Goal: Information Seeking & Learning: Learn about a topic

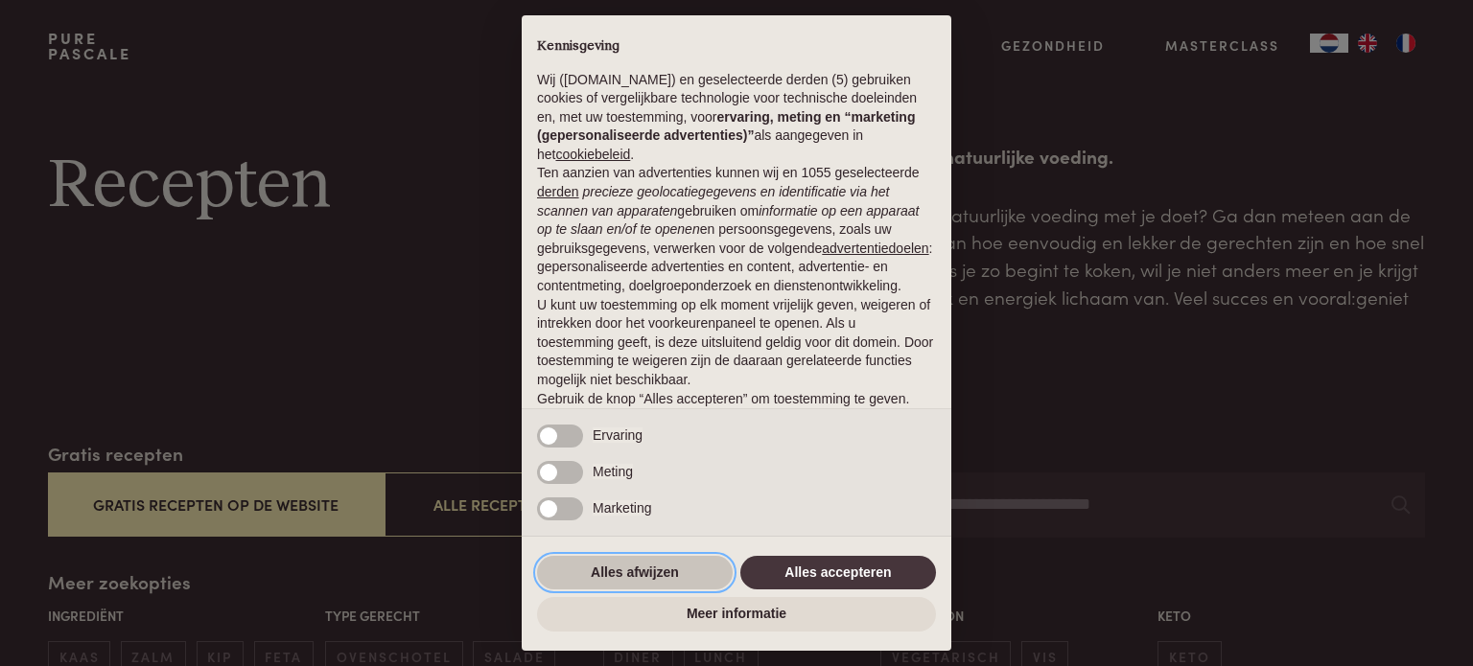
click at [667, 571] on button "Alles afwijzen" at bounding box center [635, 573] width 196 height 35
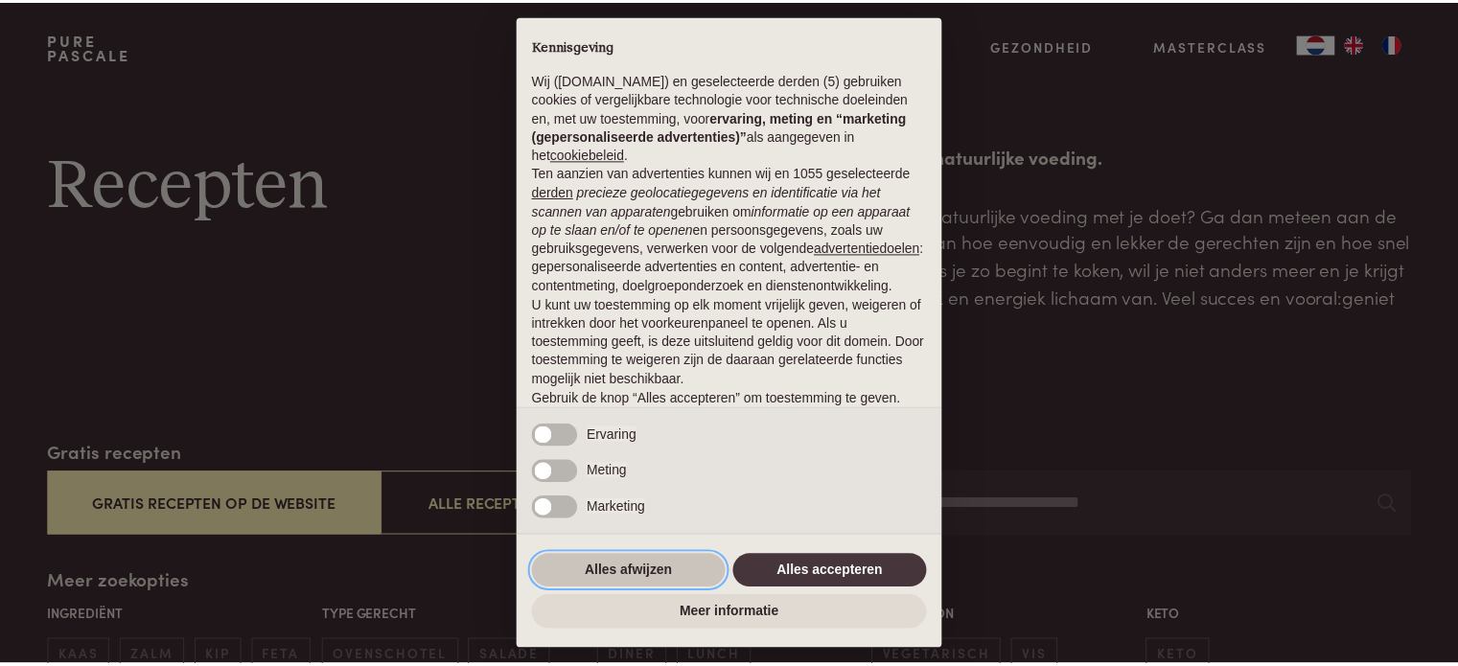
scroll to position [104, 0]
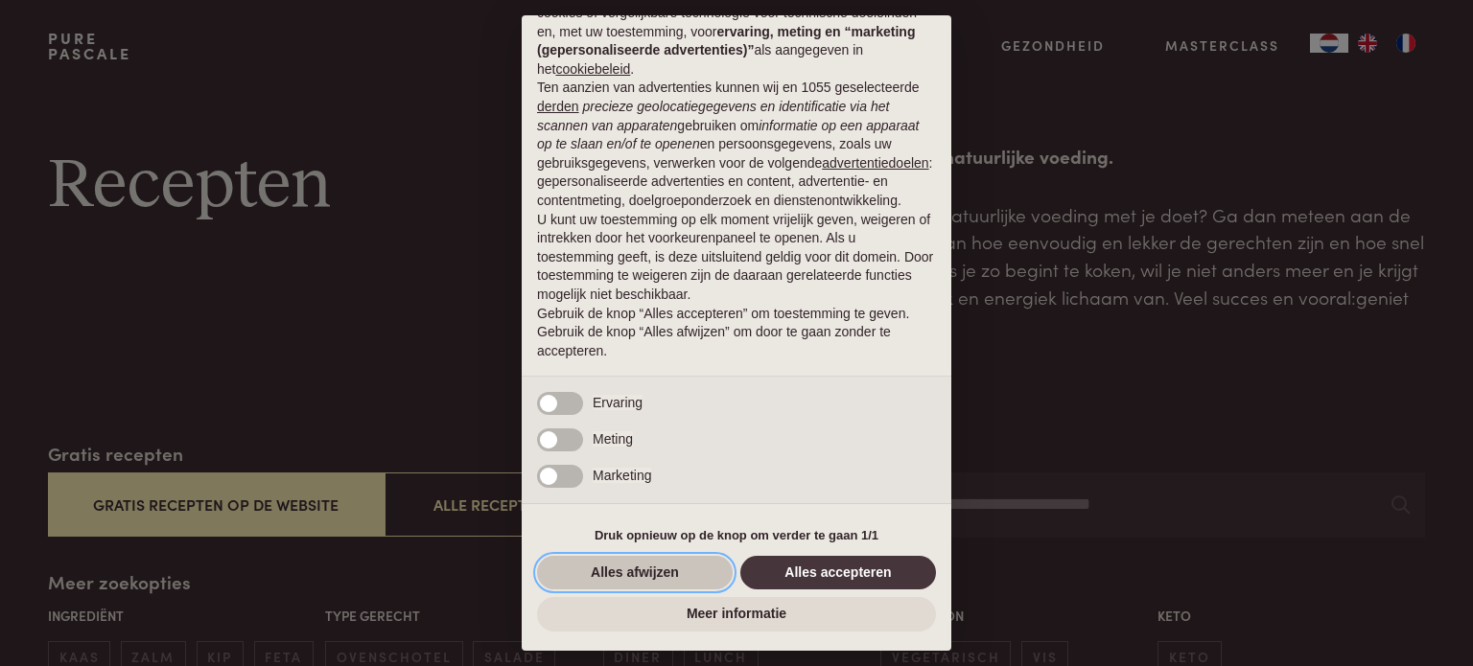
click at [628, 564] on button "Alles afwijzen" at bounding box center [635, 573] width 196 height 35
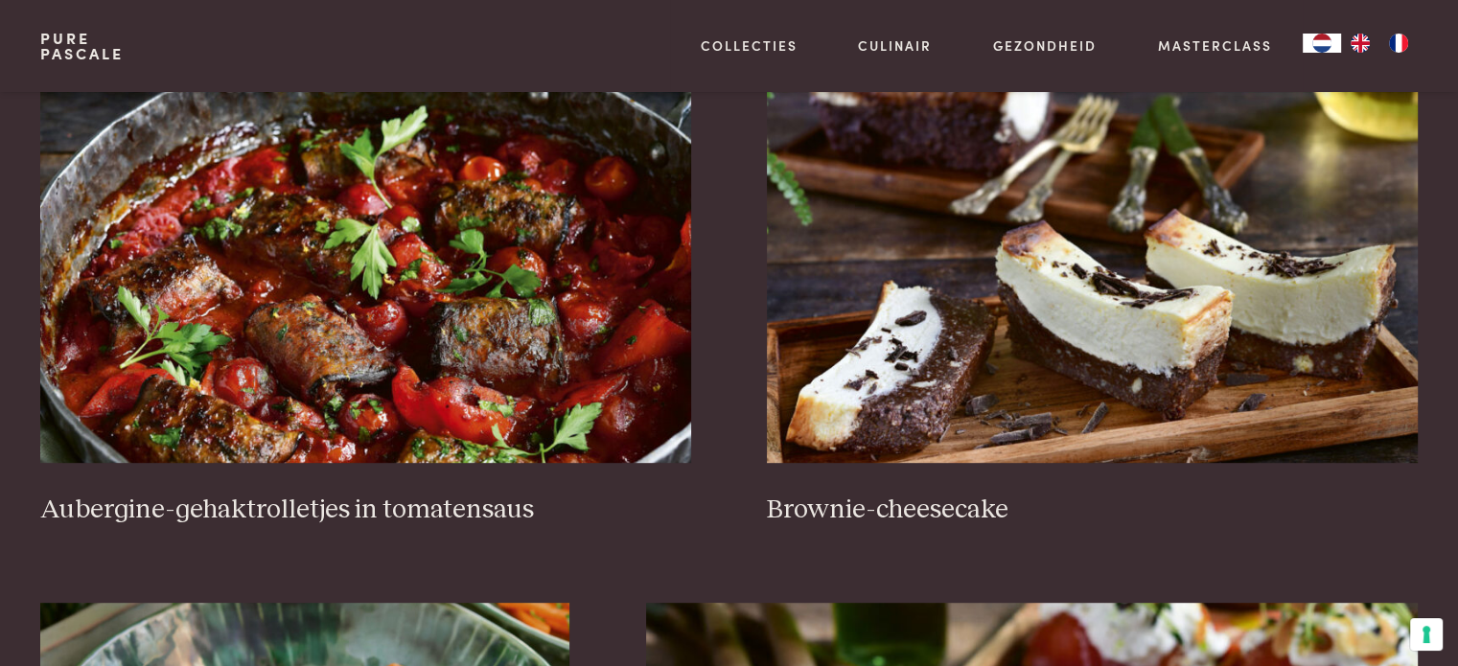
scroll to position [767, 0]
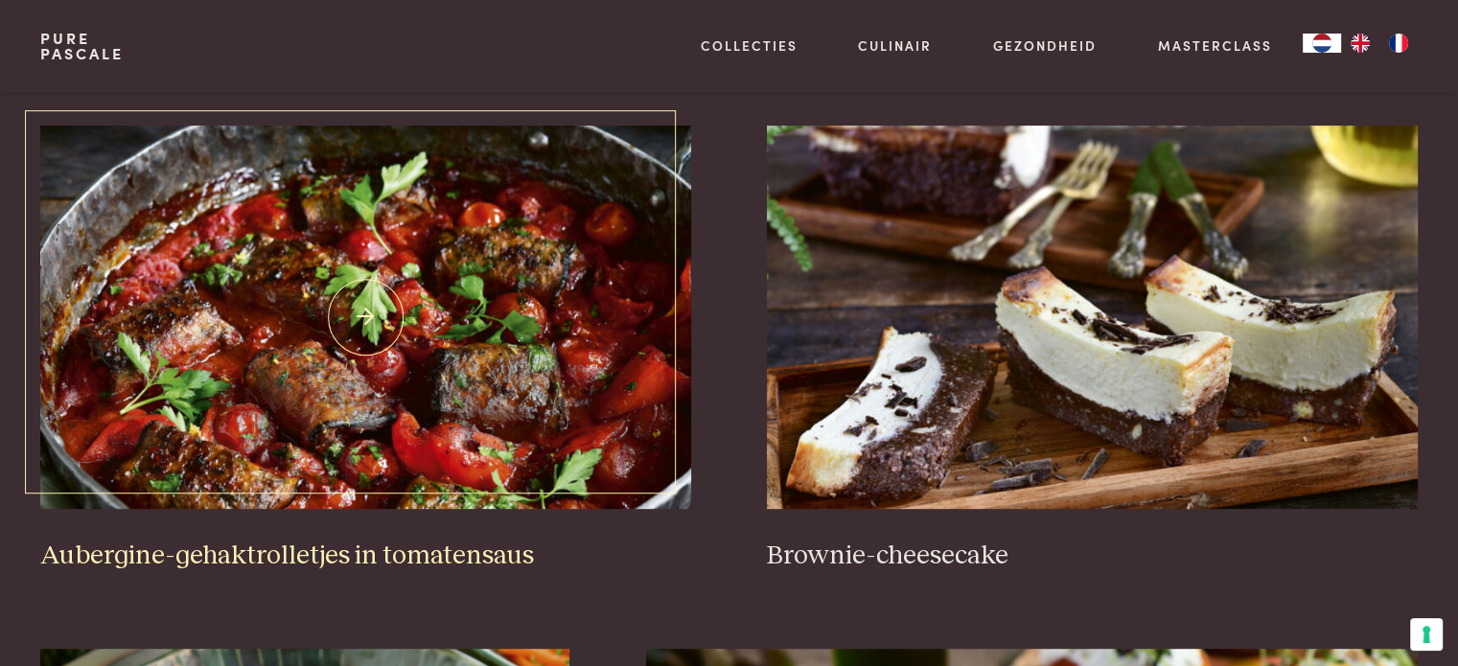
click at [445, 371] on img at bounding box center [365, 318] width 650 height 384
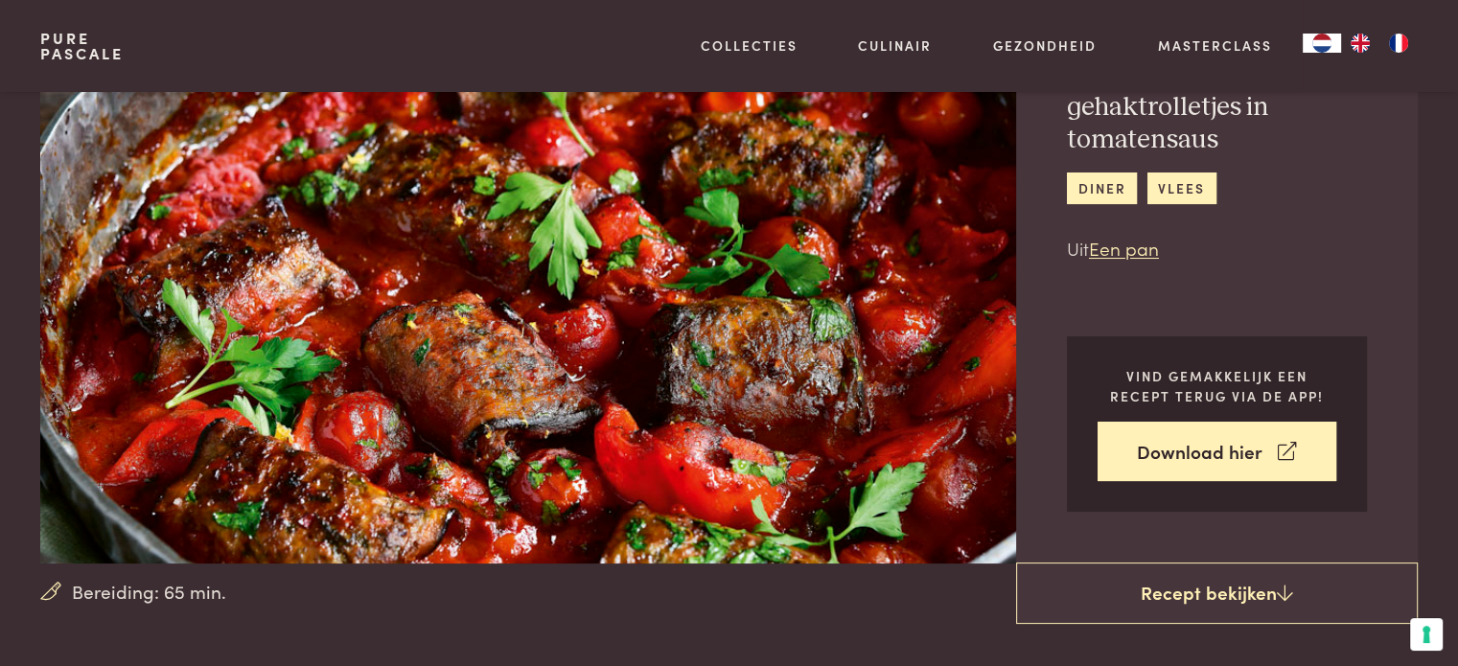
scroll to position [192, 0]
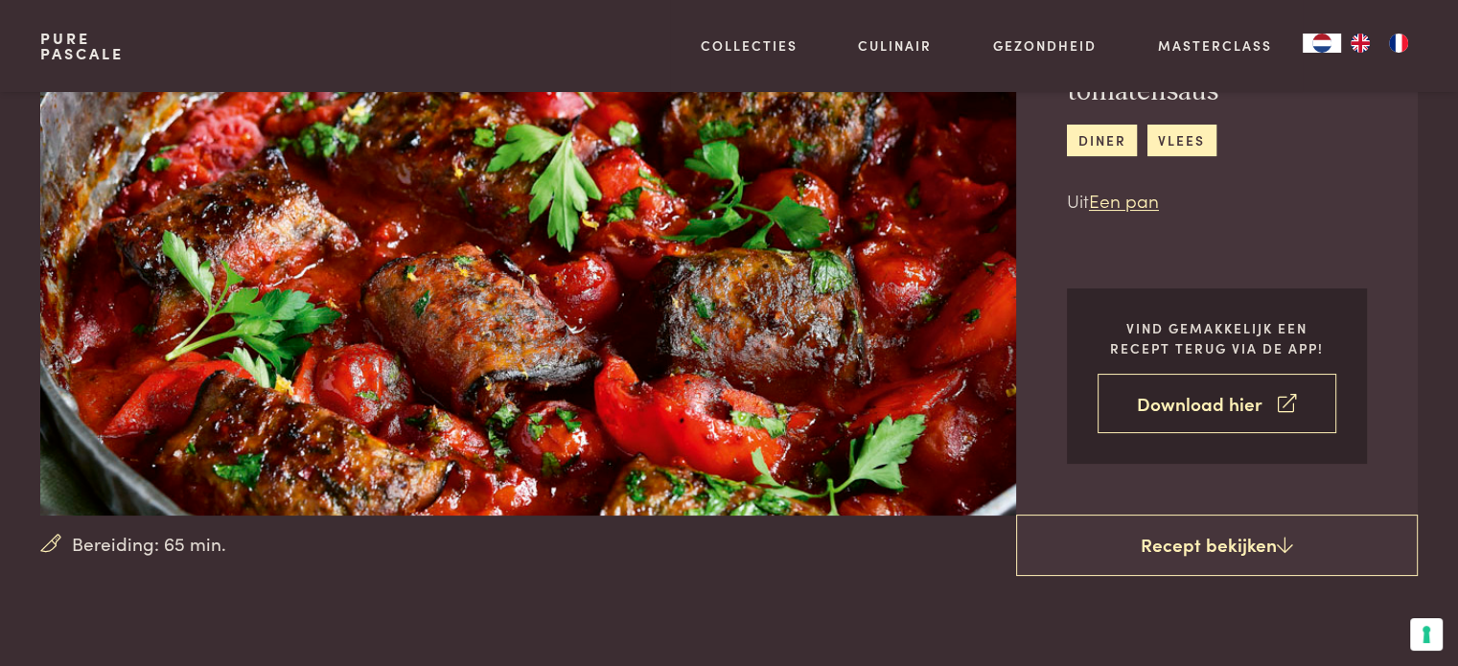
click at [1285, 406] on icon at bounding box center [1287, 404] width 18 height 28
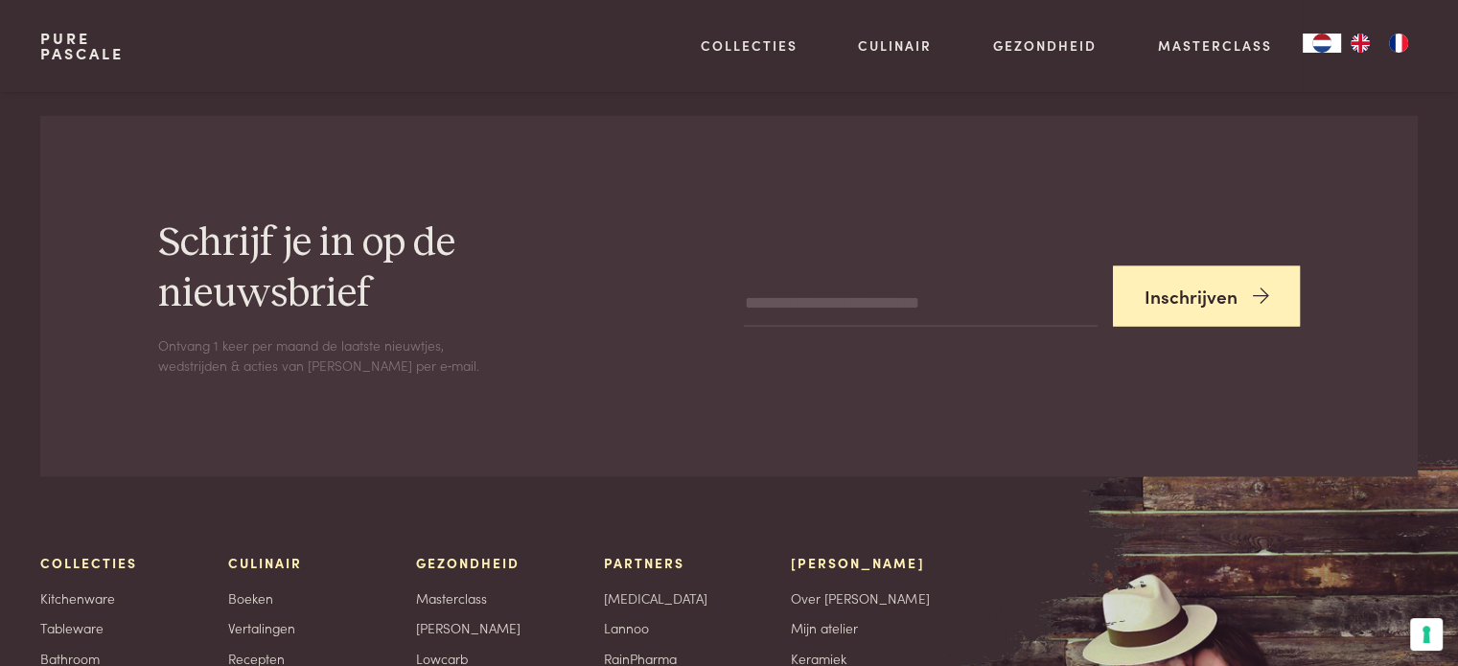
scroll to position [3810, 0]
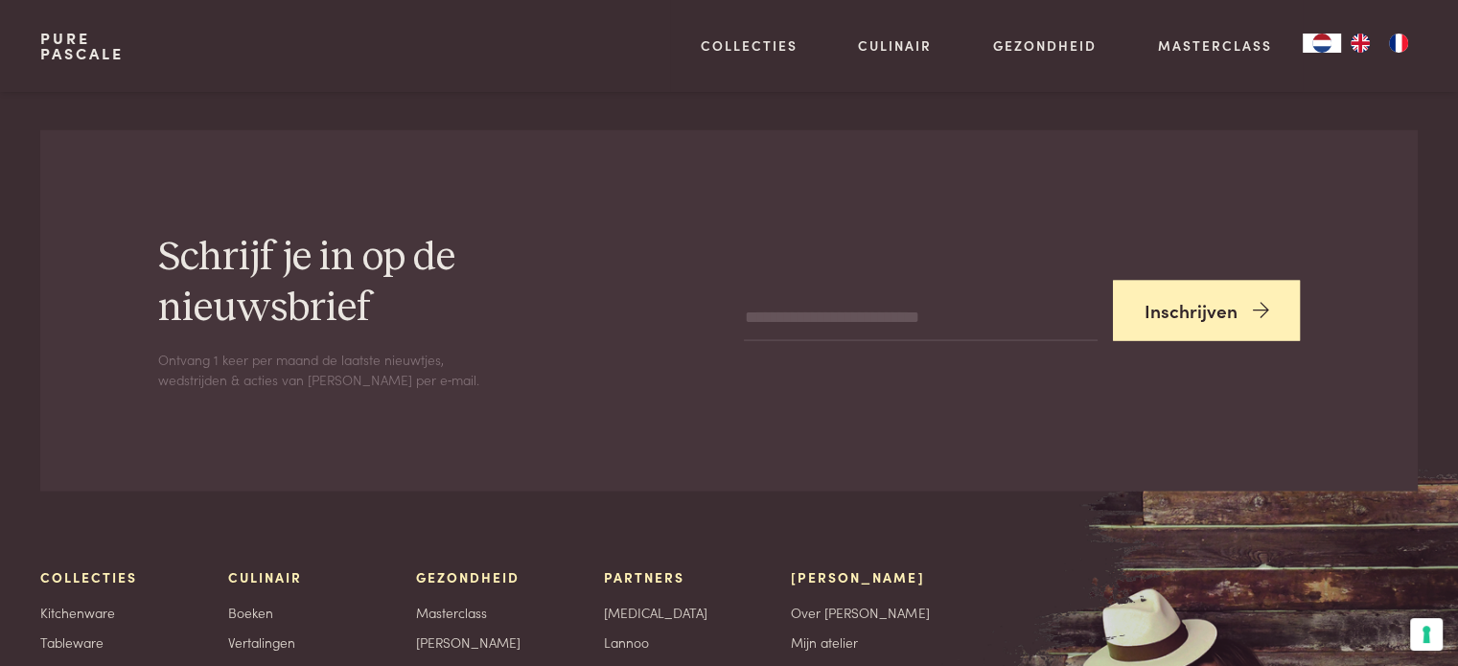
click at [1197, 281] on button "Inschrijven" at bounding box center [1207, 311] width 188 height 60
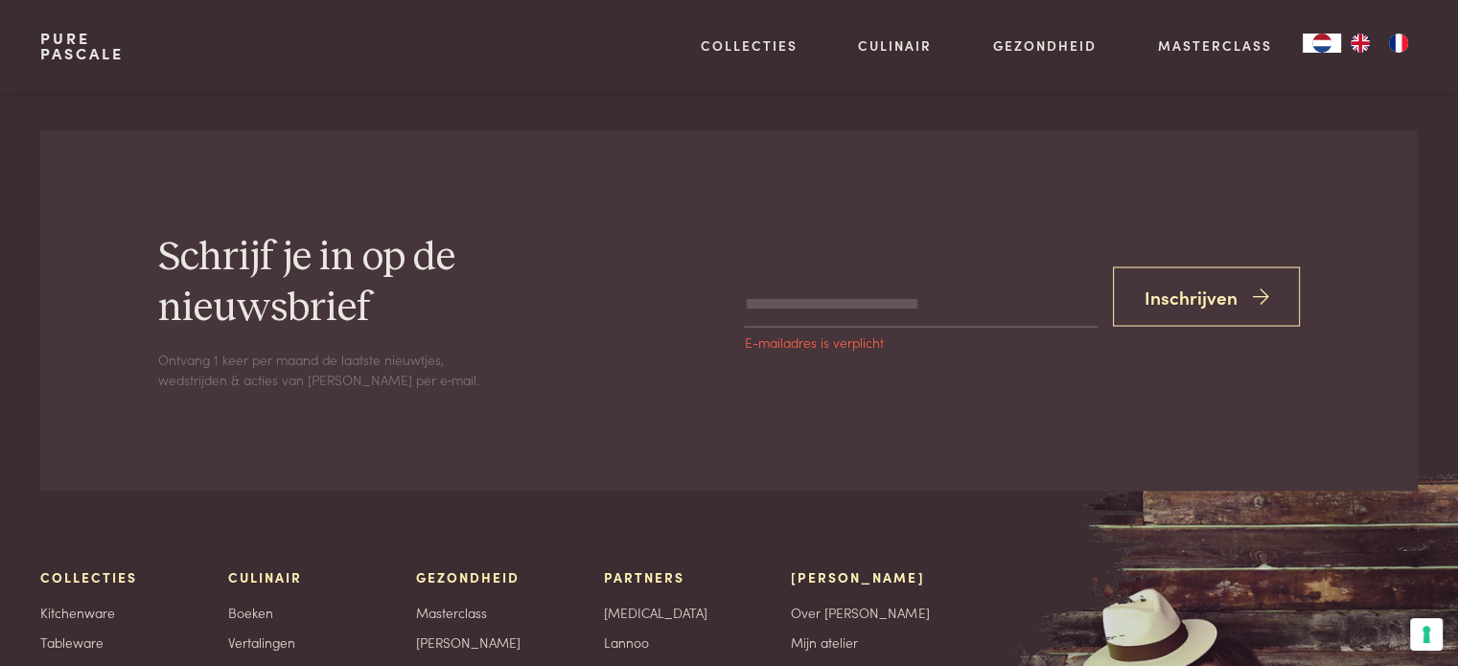
click at [860, 290] on input "email" at bounding box center [920, 305] width 353 height 46
type input "**********"
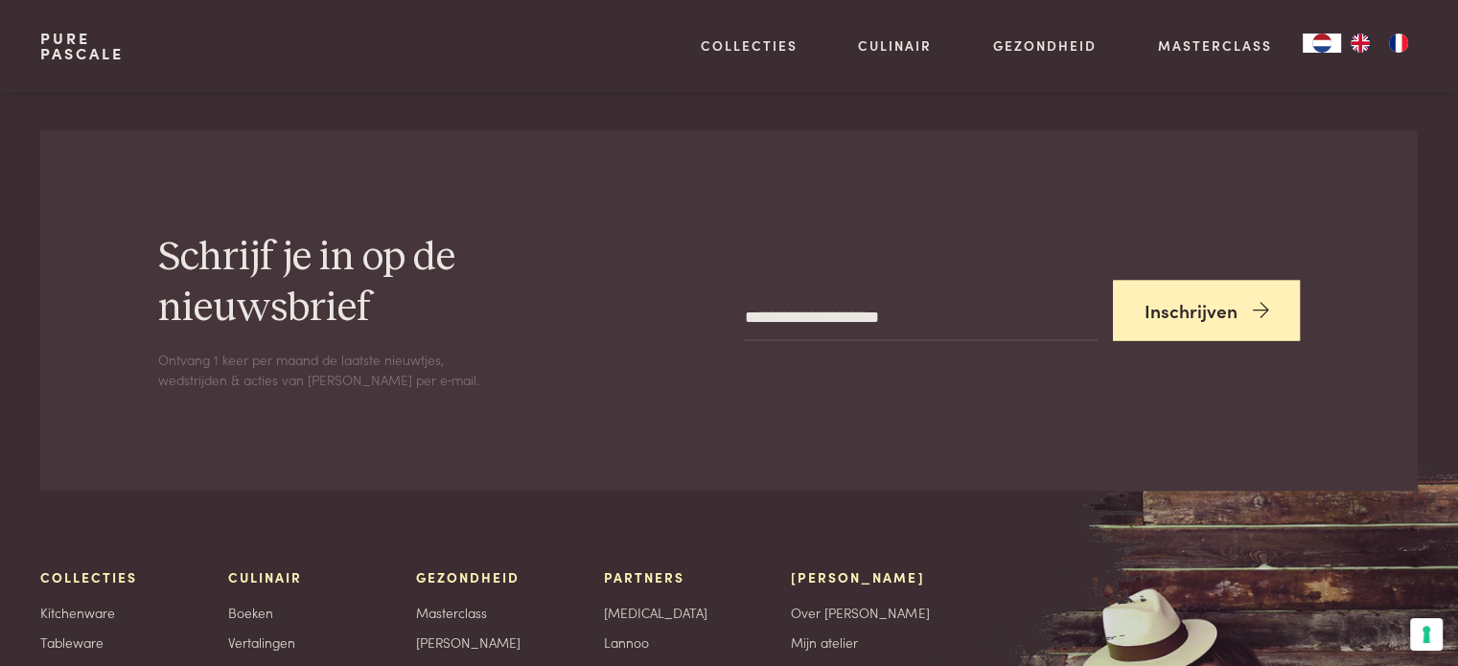
click at [1214, 288] on button "Inschrijven" at bounding box center [1207, 311] width 188 height 60
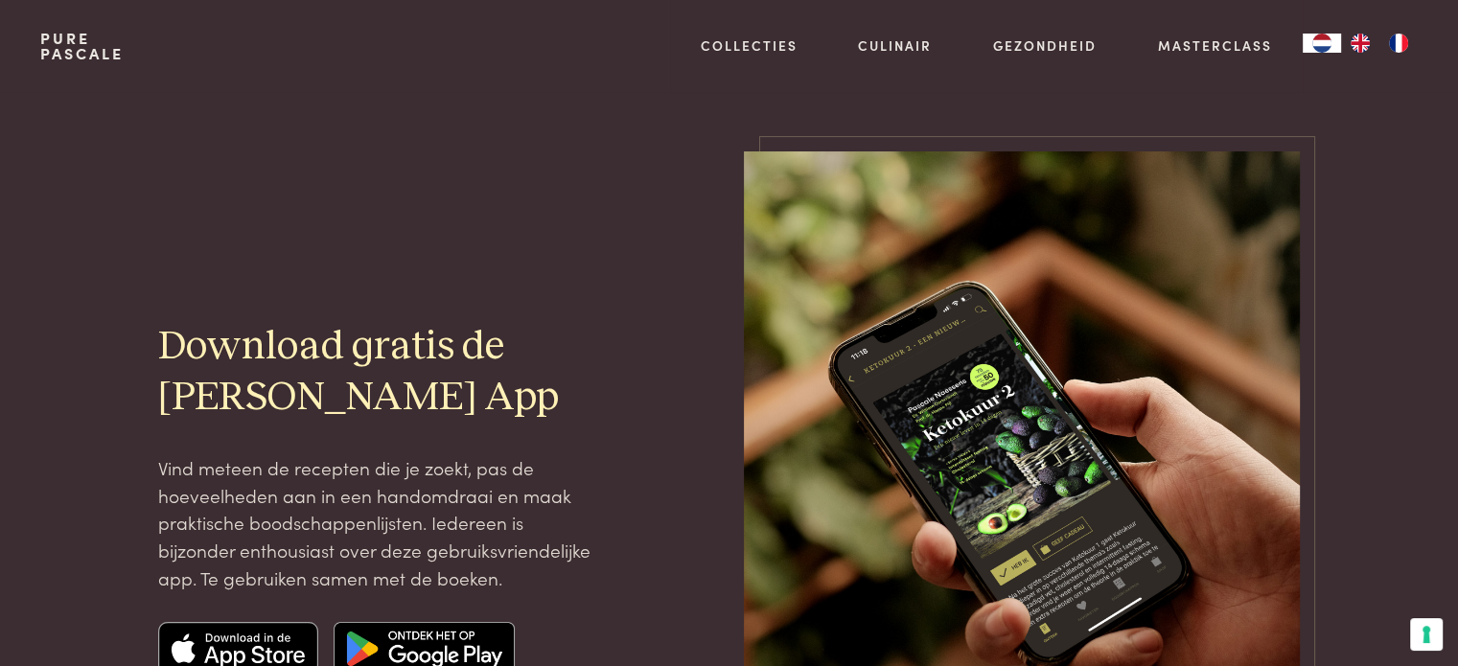
scroll to position [0, 0]
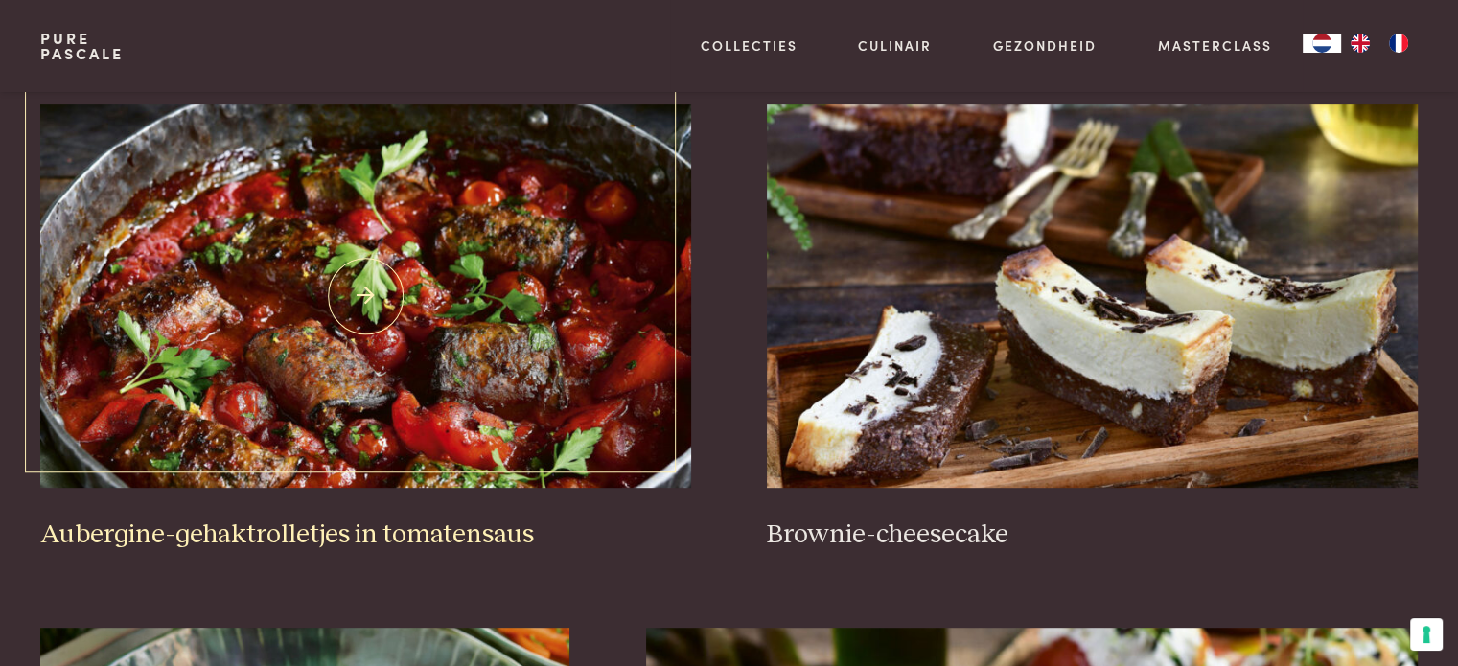
scroll to position [863, 0]
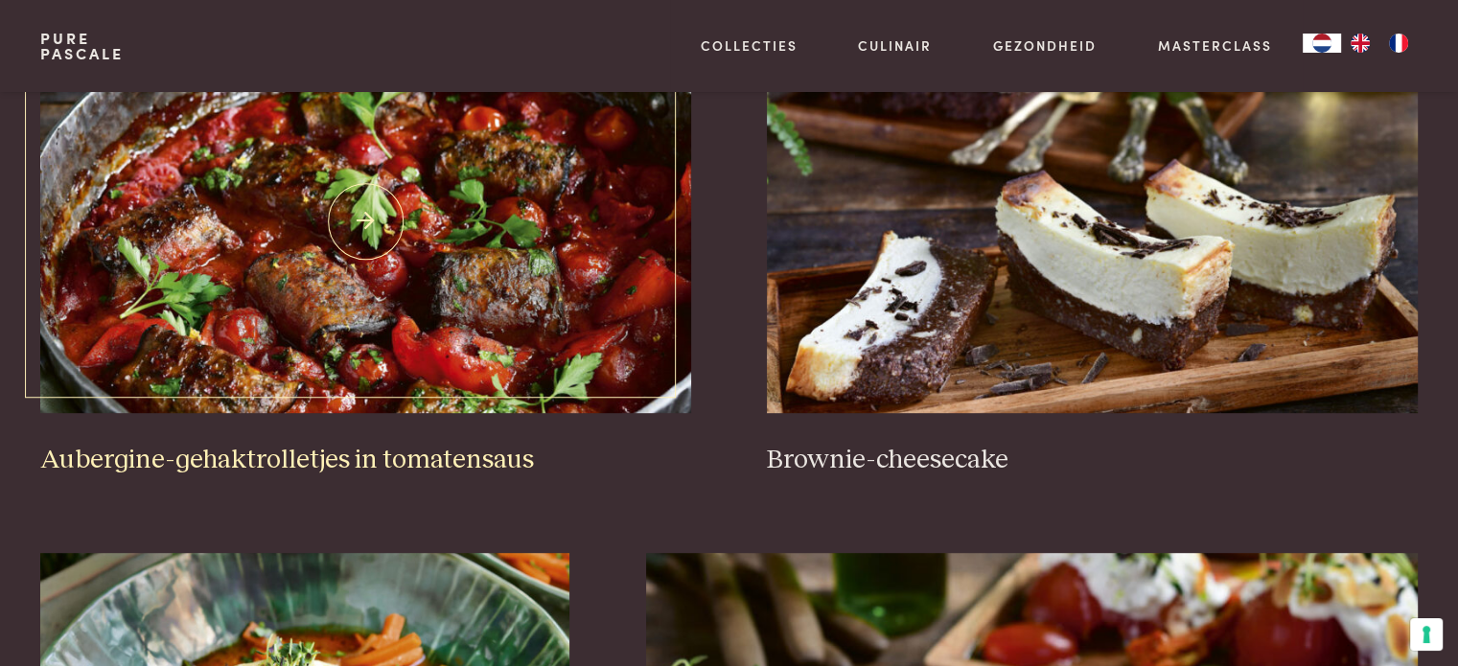
click at [364, 220] on img at bounding box center [365, 222] width 650 height 384
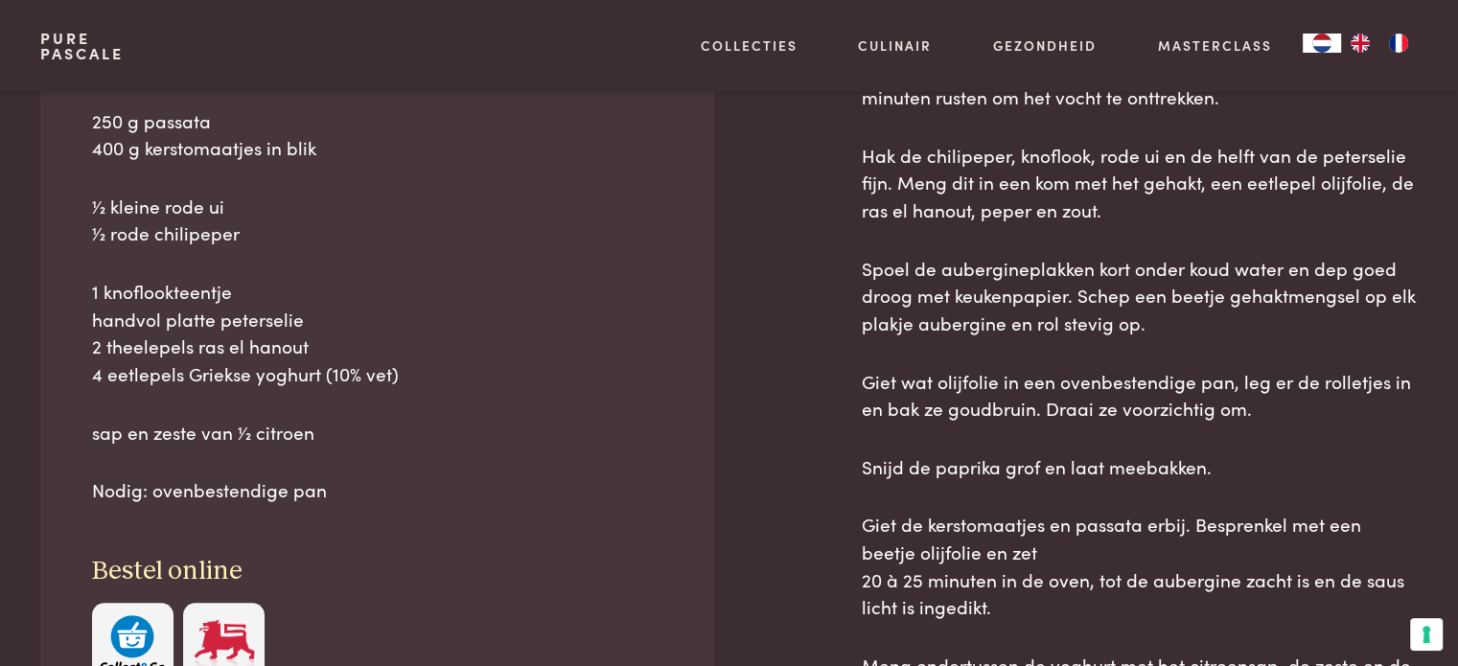
scroll to position [1055, 0]
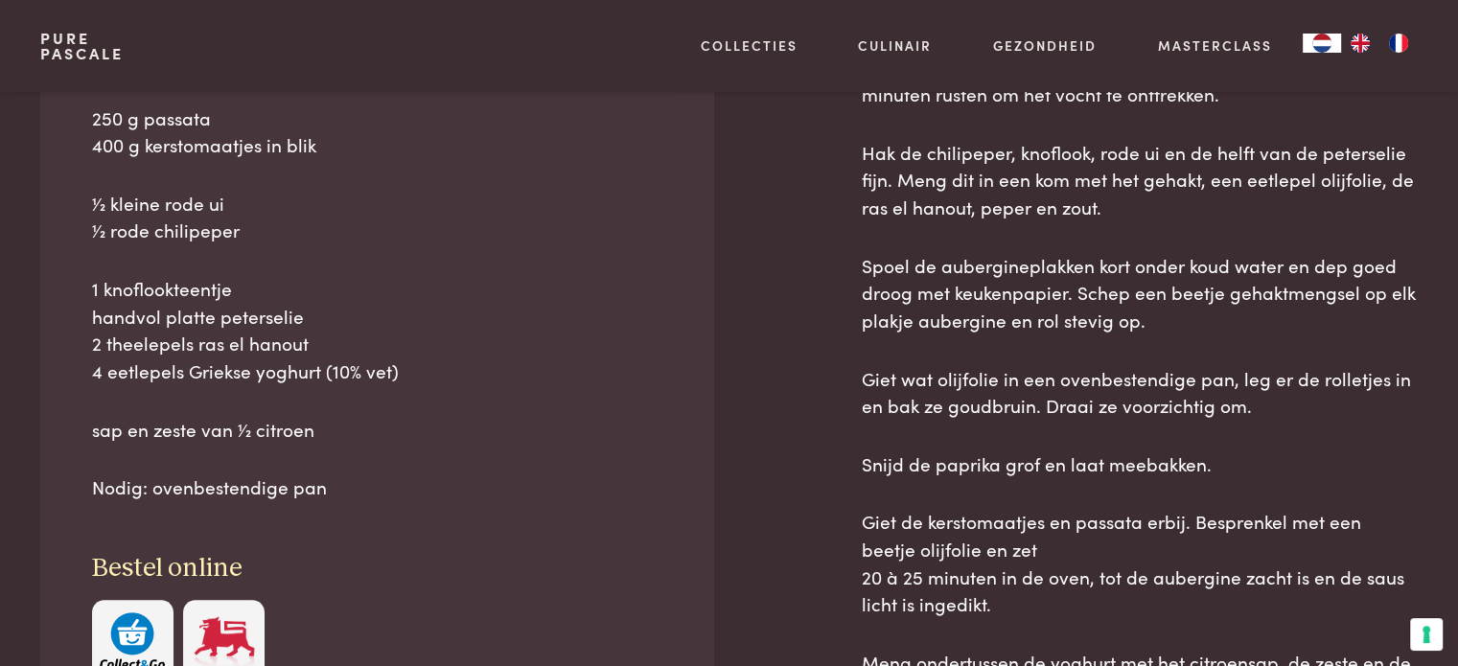
drag, startPoint x: 941, startPoint y: 389, endPoint x: 841, endPoint y: 333, distance: 114.7
click at [841, 333] on div "Ingrediënten 300 g lams- en rundergehakt, gemengd 1 lange aubergine (zie tip) 1…" at bounding box center [728, 377] width 1377 height 970
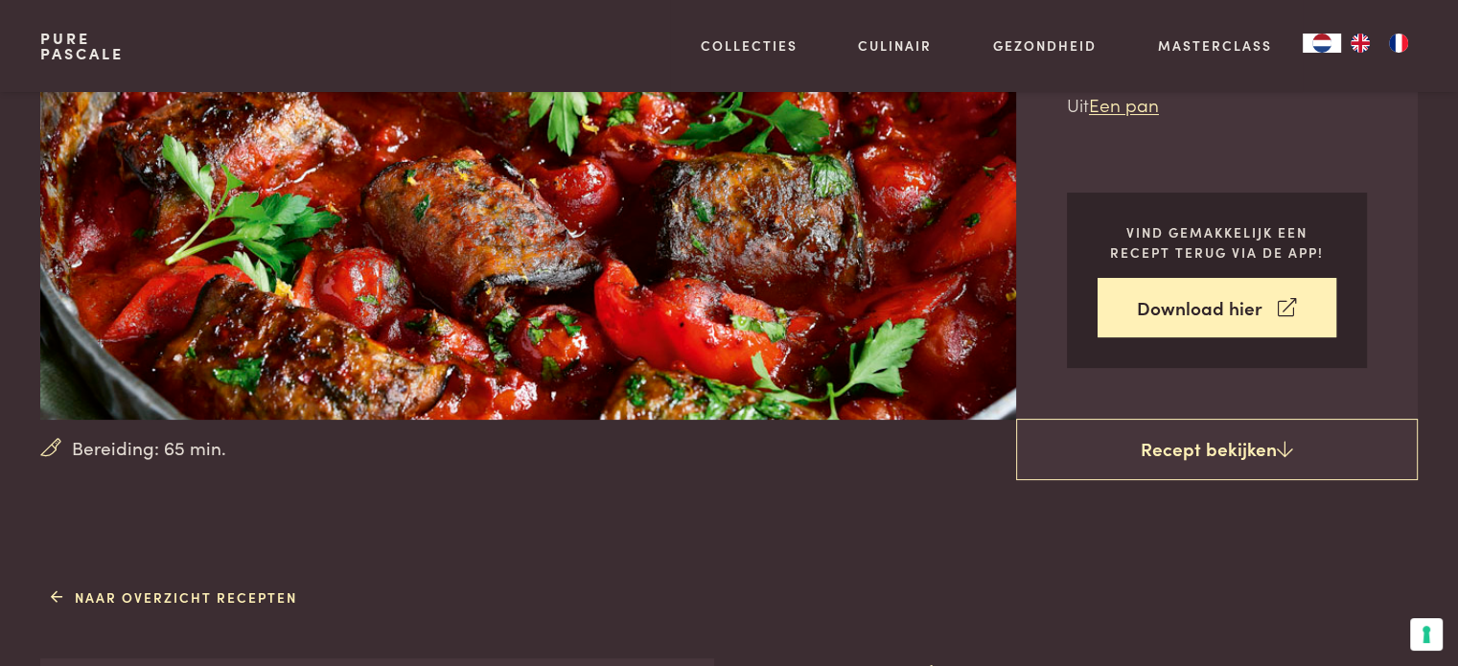
scroll to position [288, 0]
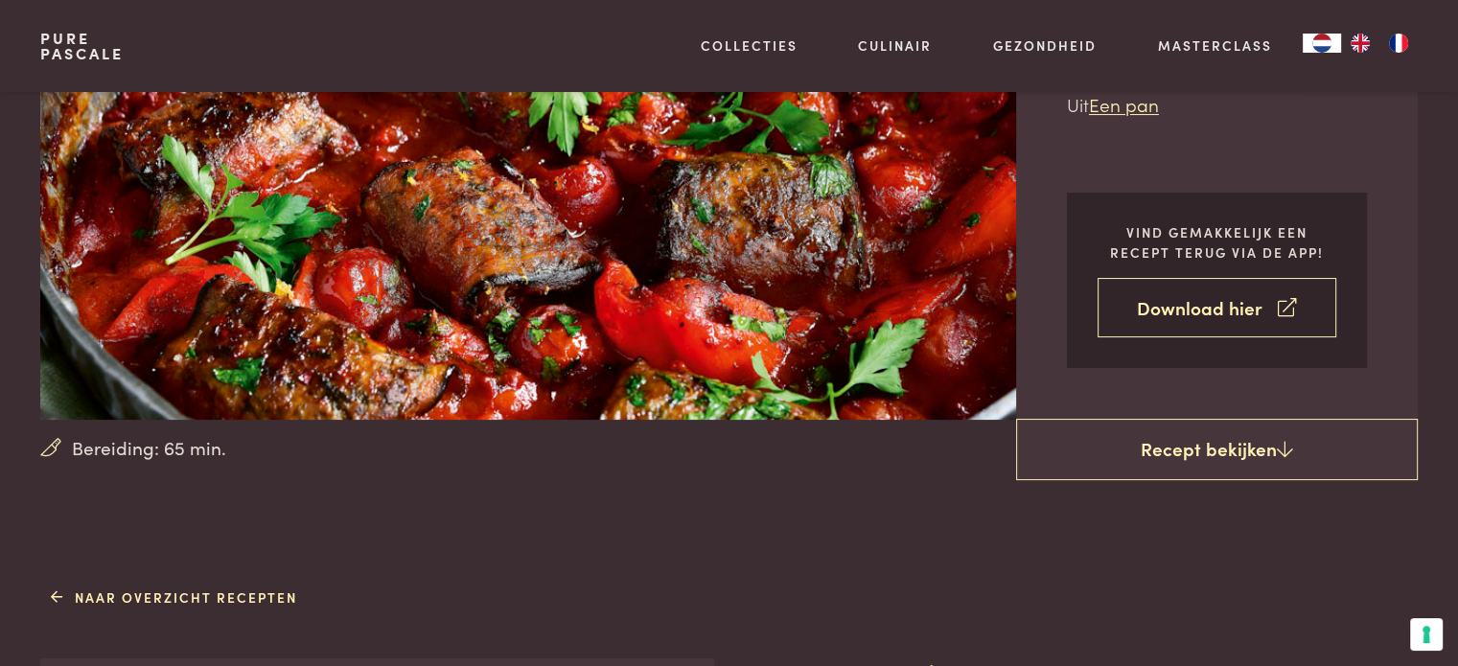
click at [1192, 306] on link "Download hier" at bounding box center [1217, 308] width 239 height 60
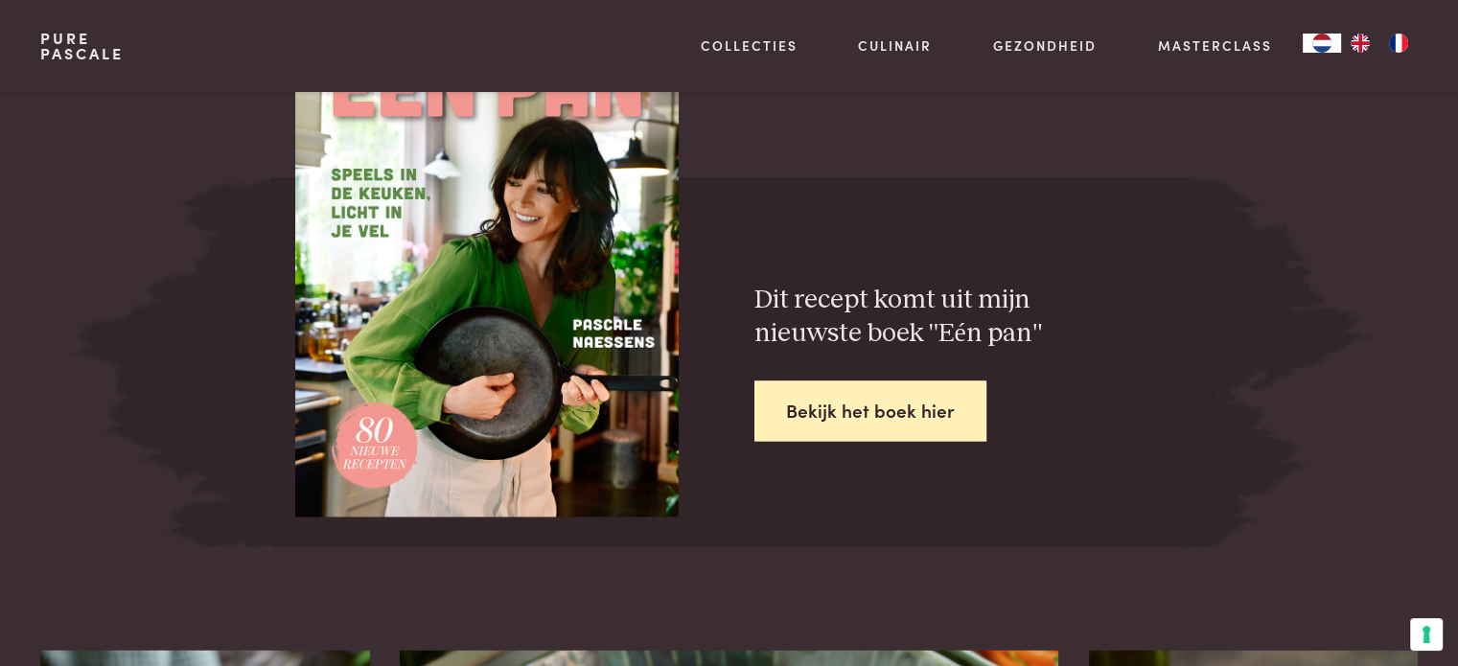
scroll to position [3068, 0]
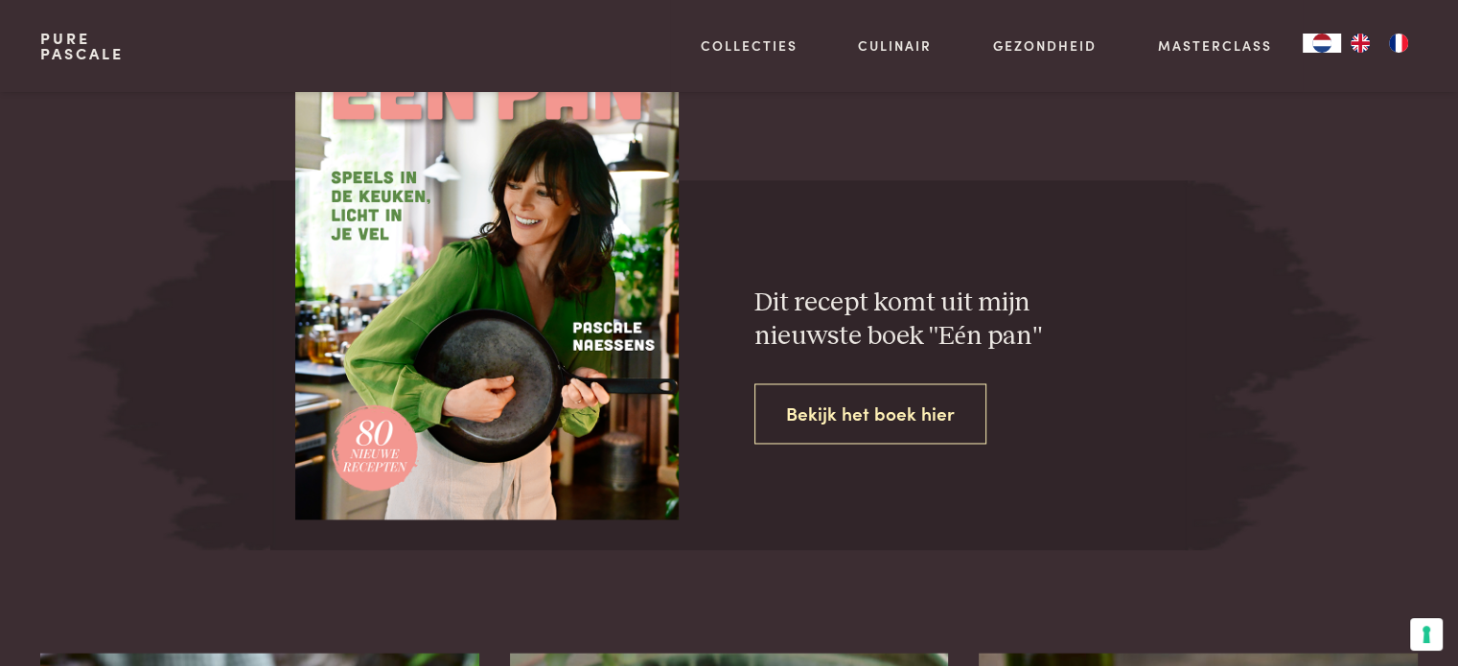
click at [867, 401] on link "Bekijk het boek hier" at bounding box center [871, 414] width 232 height 60
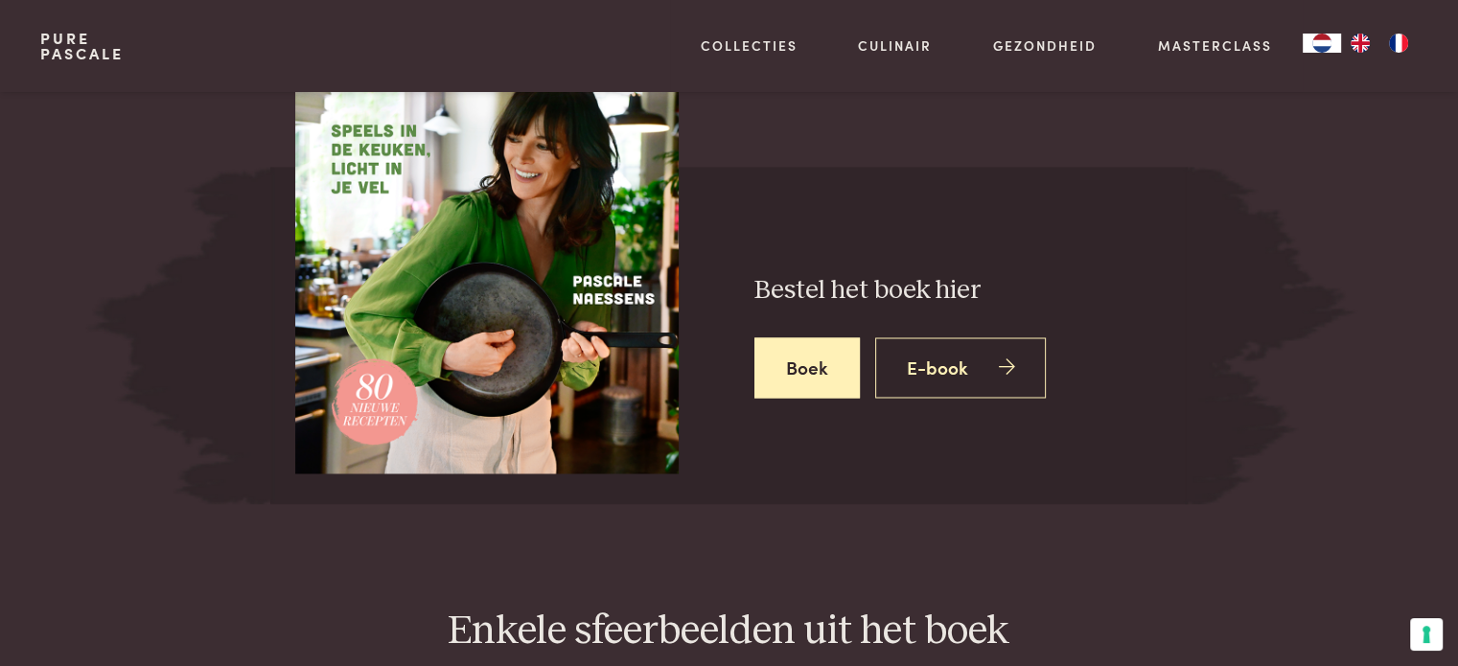
scroll to position [3644, 0]
